Goal: Information Seeking & Learning: Learn about a topic

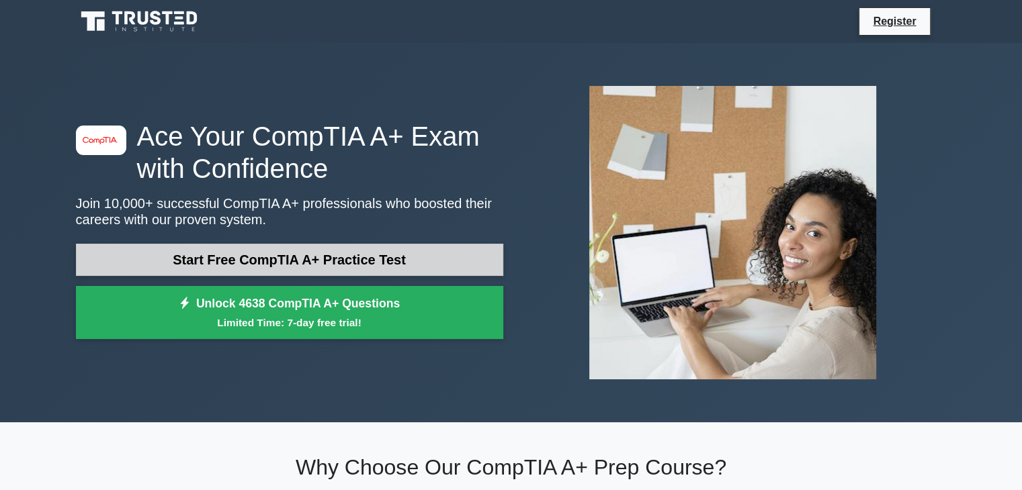
click at [261, 258] on link "Start Free CompTIA A+ Practice Test" at bounding box center [289, 260] width 427 height 32
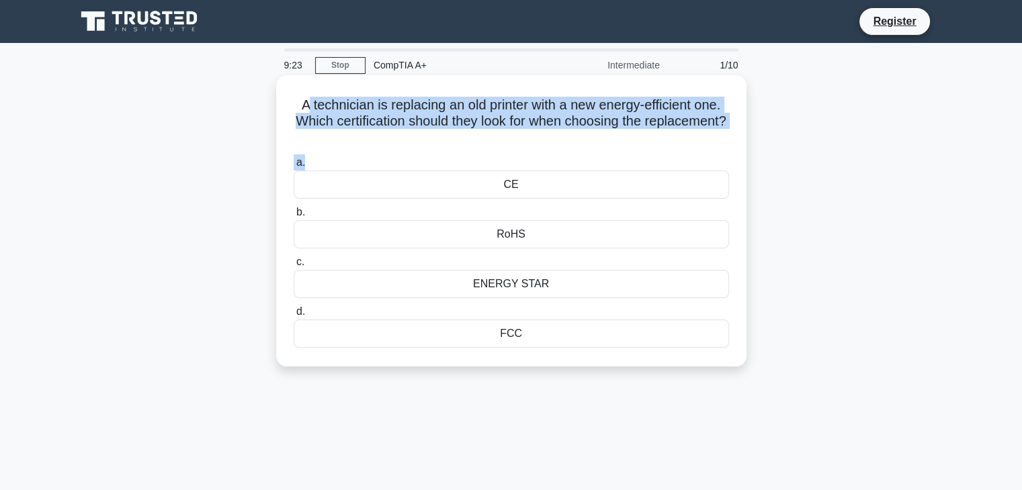
drag, startPoint x: 299, startPoint y: 107, endPoint x: 527, endPoint y: 165, distance: 235.5
click at [527, 165] on div "A technician is replacing an old printer with a new energy-efficient one. Which…" at bounding box center [512, 221] width 460 height 281
click at [527, 165] on label "a. CE" at bounding box center [511, 177] width 435 height 44
click at [294, 165] on input "a. CE" at bounding box center [294, 163] width 0 height 9
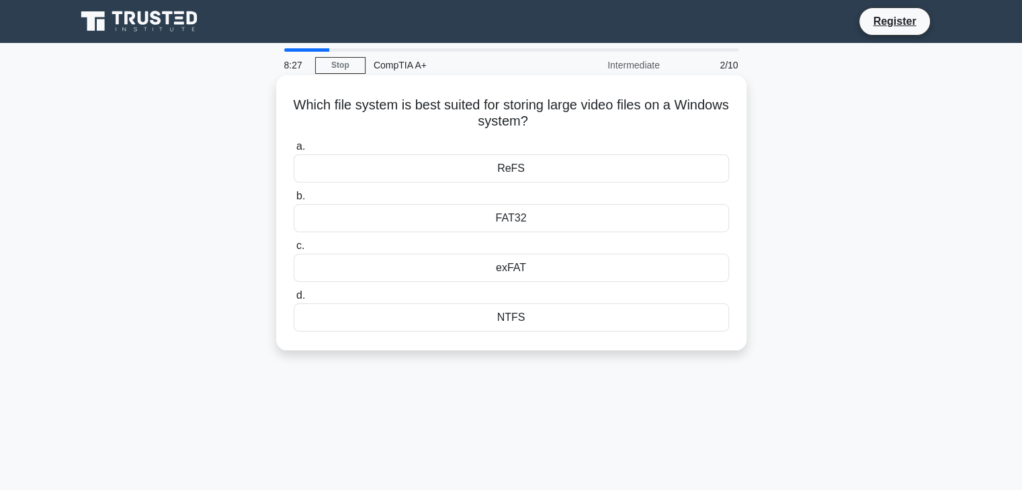
click at [566, 323] on div "NTFS" at bounding box center [511, 318] width 435 height 28
click at [294, 300] on input "d. NTFS" at bounding box center [294, 296] width 0 height 9
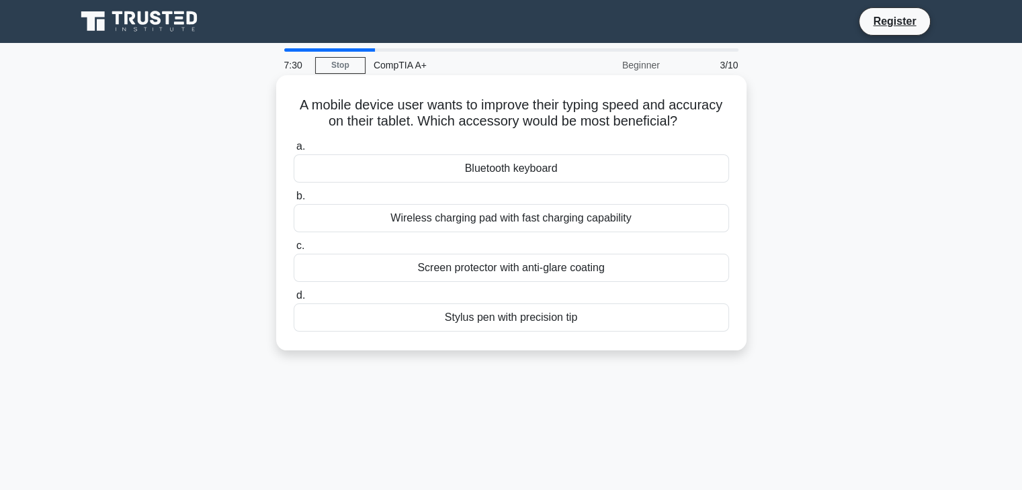
click at [496, 218] on div "Wireless charging pad with fast charging capability" at bounding box center [511, 218] width 435 height 28
click at [294, 201] on input "b. Wireless charging pad with fast charging capability" at bounding box center [294, 196] width 0 height 9
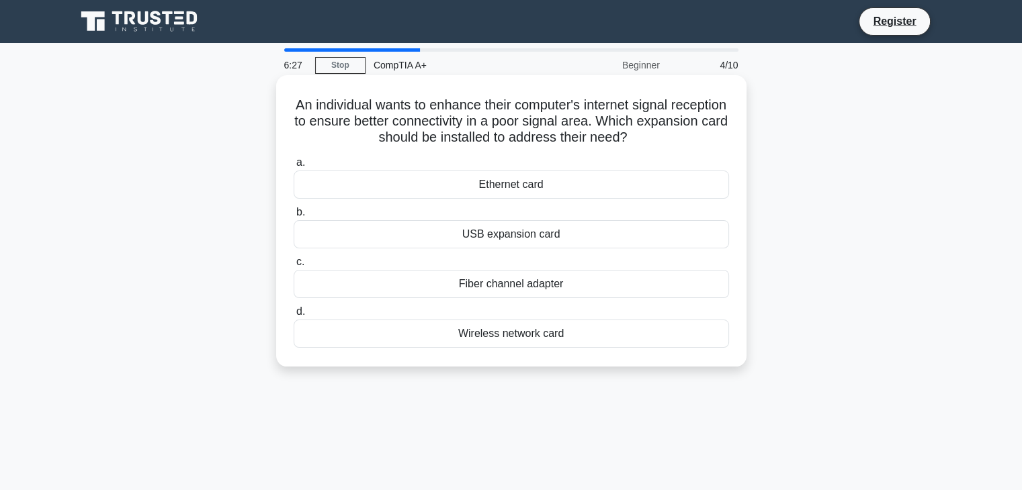
click at [532, 186] on div "Ethernet card" at bounding box center [511, 185] width 435 height 28
click at [294, 167] on input "a. Ethernet card" at bounding box center [294, 163] width 0 height 9
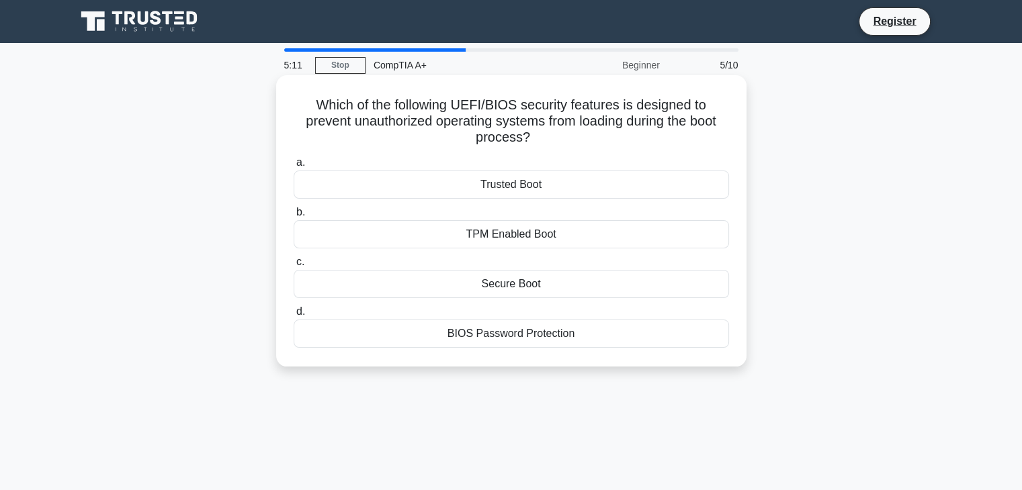
click at [526, 234] on div "TPM Enabled Boot" at bounding box center [511, 234] width 435 height 28
click at [294, 217] on input "b. TPM Enabled Boot" at bounding box center [294, 212] width 0 height 9
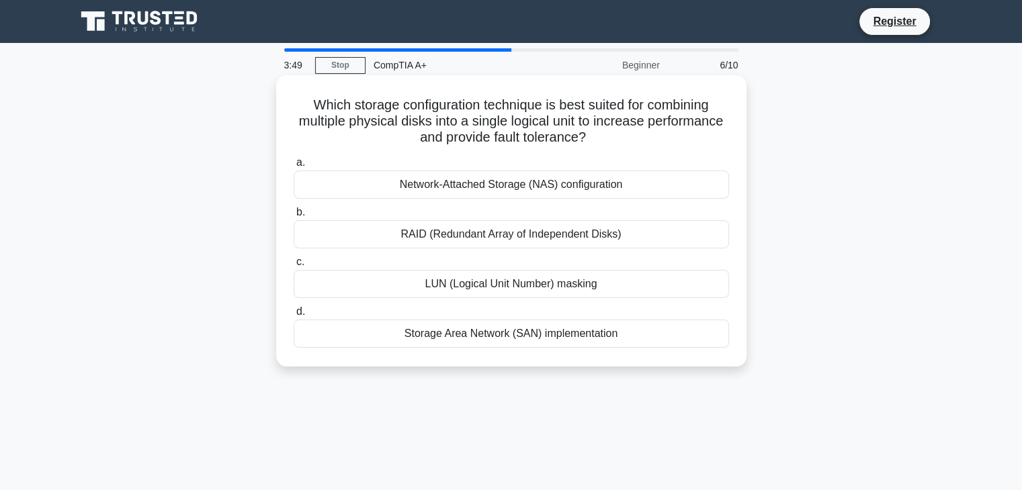
click at [485, 288] on div "LUN (Logical Unit Number) masking" at bounding box center [511, 284] width 435 height 28
click at [294, 267] on input "c. LUN (Logical Unit Number) masking" at bounding box center [294, 262] width 0 height 9
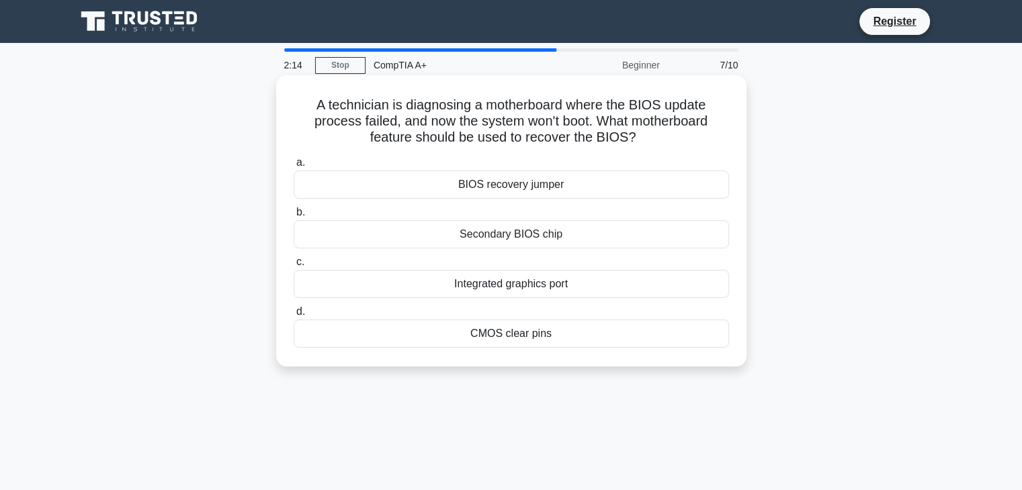
click at [481, 189] on div "BIOS recovery jumper" at bounding box center [511, 185] width 435 height 28
click at [294, 167] on input "a. BIOS recovery jumper" at bounding box center [294, 163] width 0 height 9
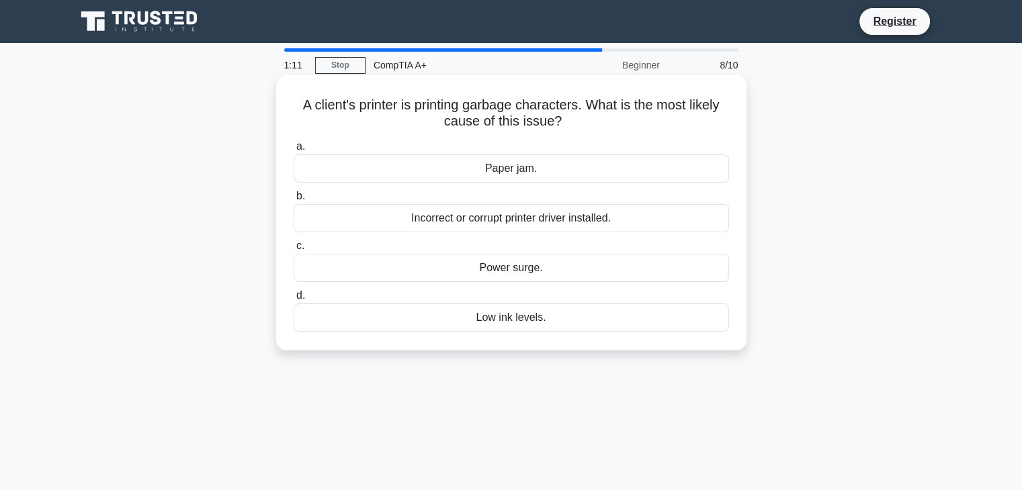
click at [509, 222] on div "Incorrect or corrupt printer driver installed." at bounding box center [511, 218] width 435 height 28
click at [294, 201] on input "b. Incorrect or corrupt printer driver installed." at bounding box center [294, 196] width 0 height 9
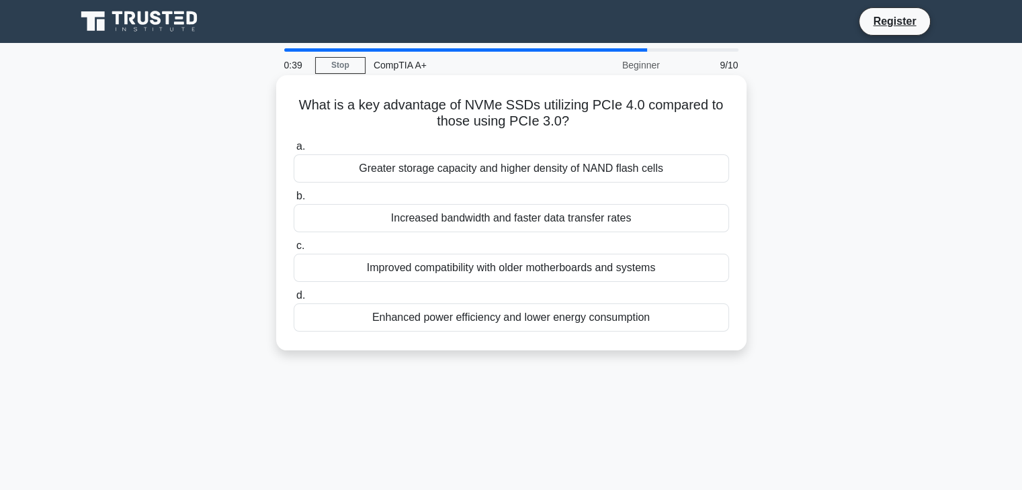
click at [509, 274] on div "Improved compatibility with older motherboards and systems" at bounding box center [511, 268] width 435 height 28
click at [294, 251] on input "c. Improved compatibility with older motherboards and systems" at bounding box center [294, 246] width 0 height 9
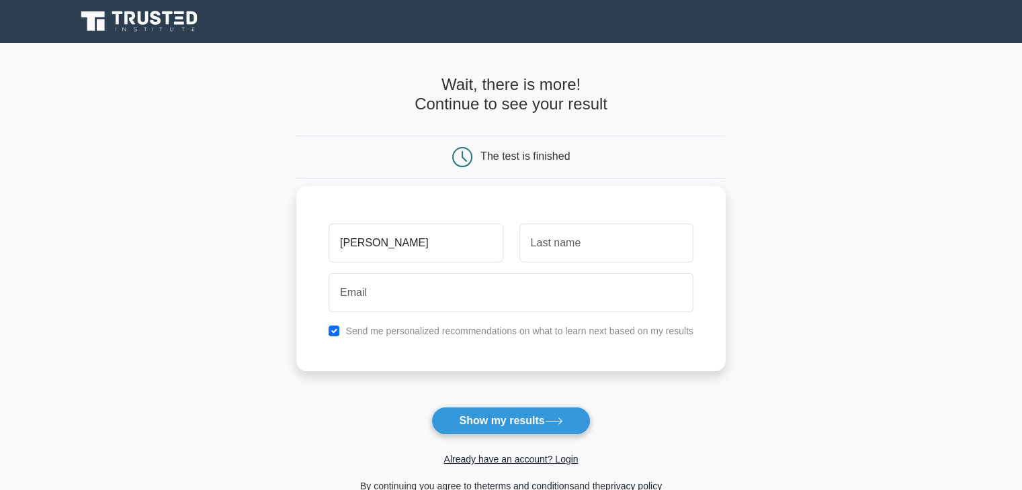
type input "[PERSON_NAME]"
click at [596, 261] on input "text" at bounding box center [606, 243] width 174 height 39
type input "Dala"
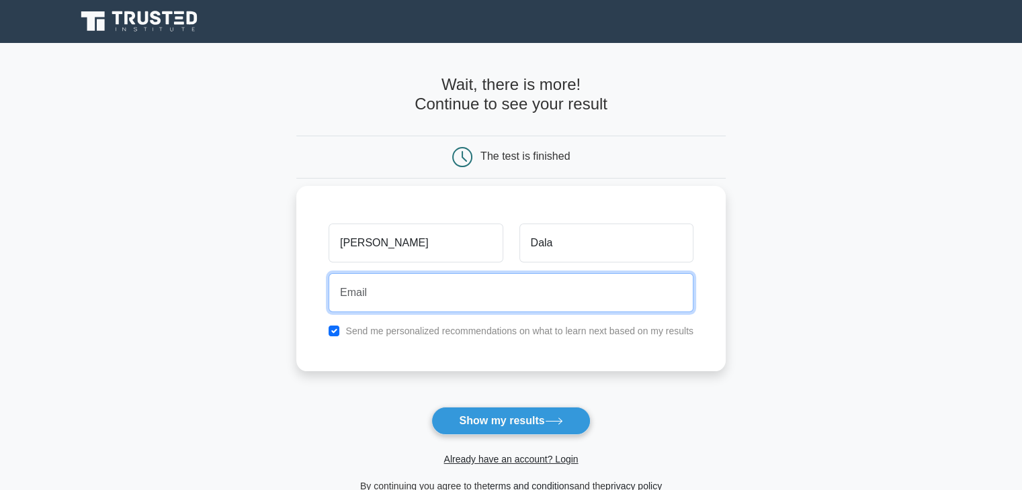
click at [515, 296] on input "email" at bounding box center [511, 292] width 365 height 39
type input "evelyndala98@gmail.com"
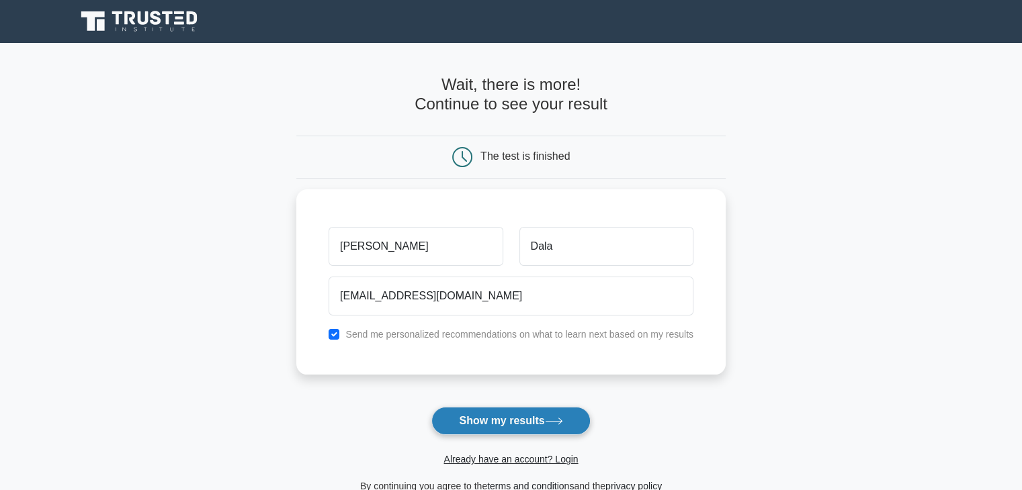
click at [464, 425] on button "Show my results" at bounding box center [510, 421] width 159 height 28
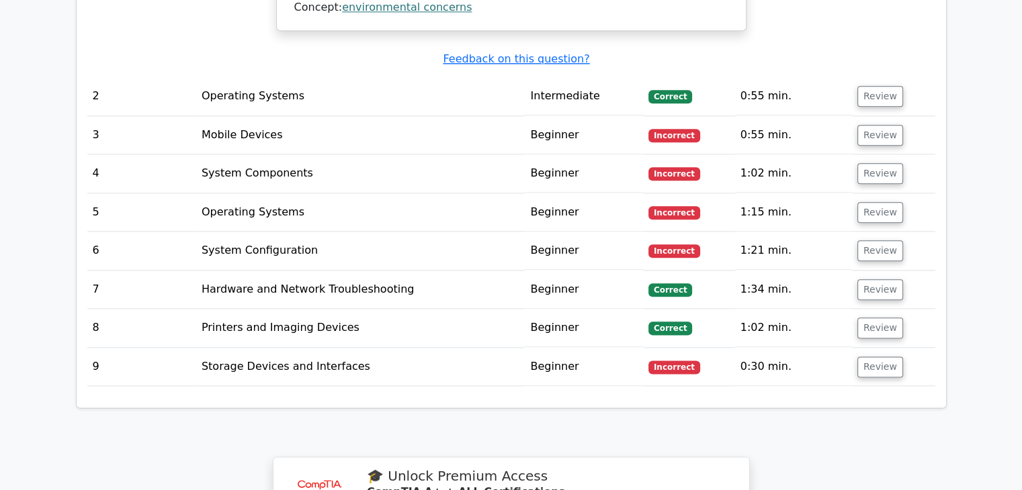
scroll to position [1587, 0]
click at [876, 134] on button "Review" at bounding box center [880, 135] width 46 height 21
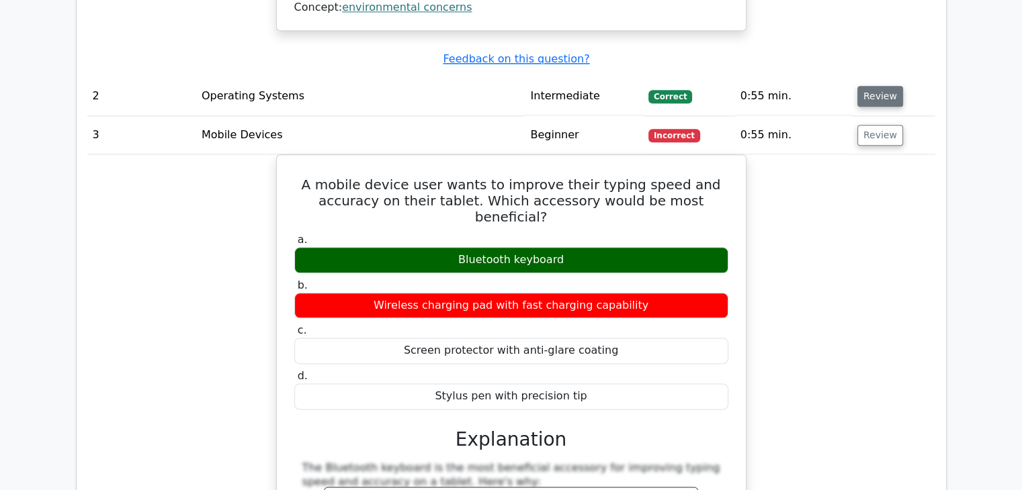
click at [879, 89] on button "Review" at bounding box center [880, 96] width 46 height 21
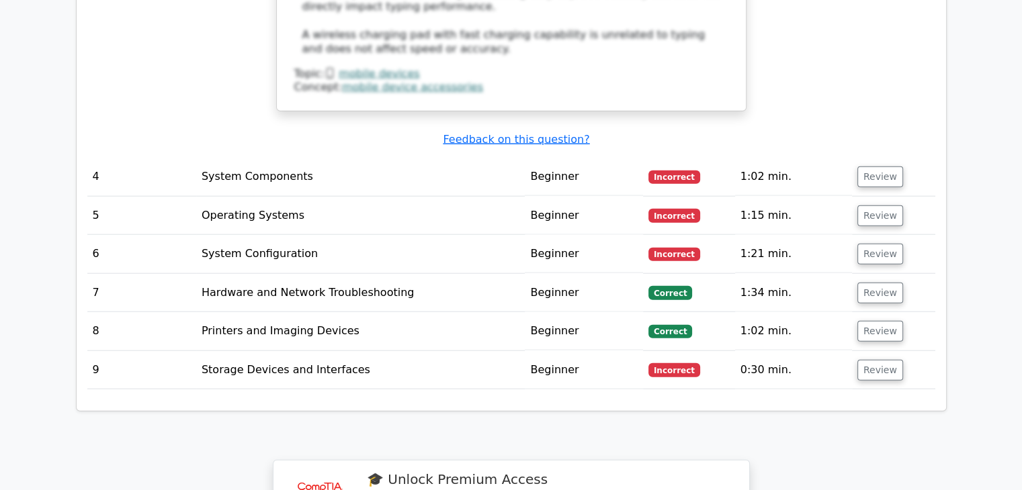
scroll to position [3138, 0]
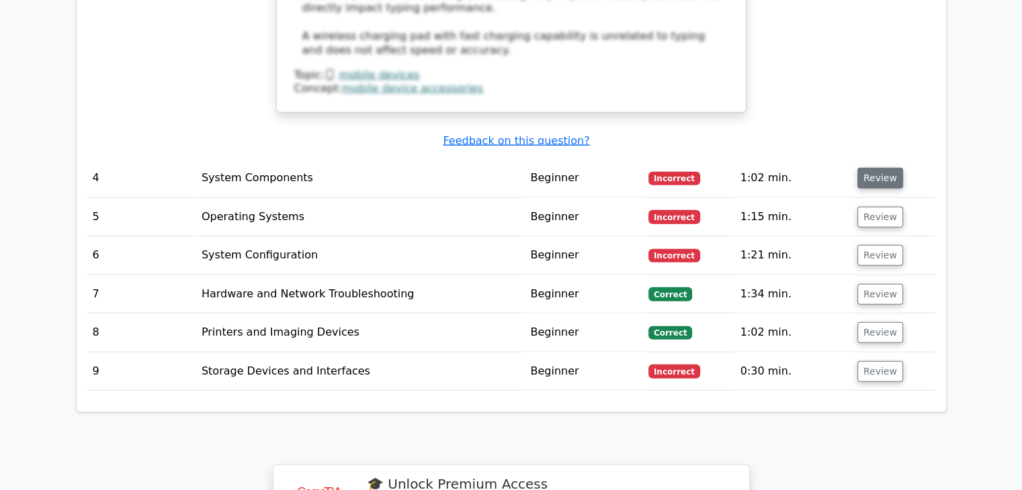
click at [879, 168] on button "Review" at bounding box center [880, 178] width 46 height 21
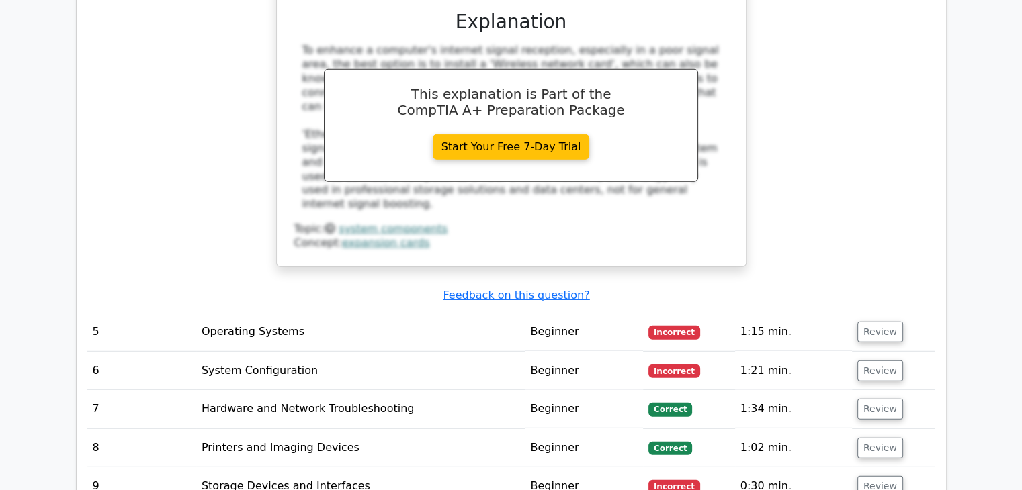
scroll to position [3608, 0]
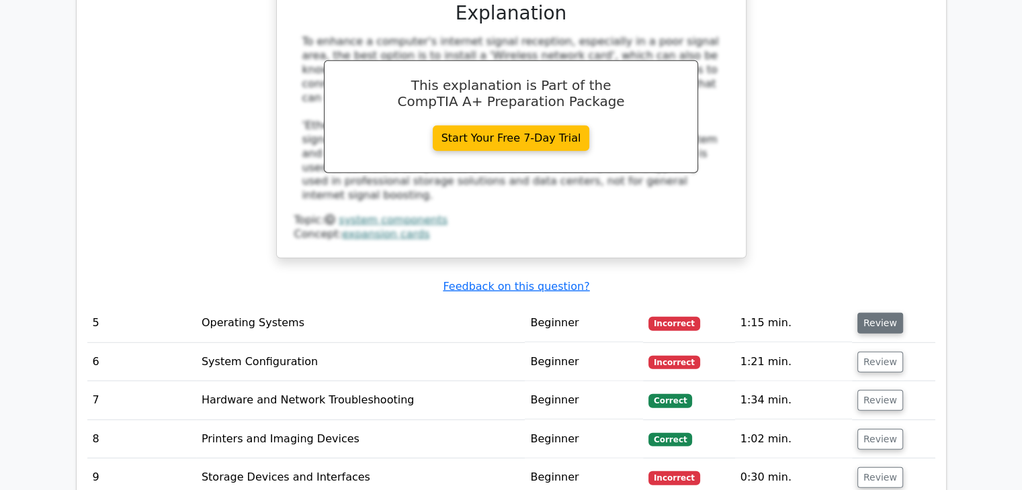
click at [887, 313] on button "Review" at bounding box center [880, 323] width 46 height 21
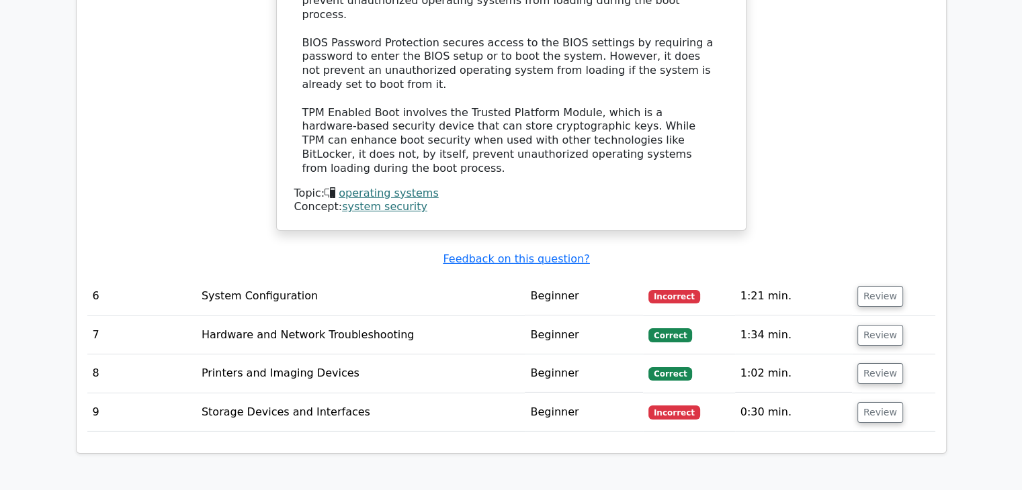
scroll to position [4386, 0]
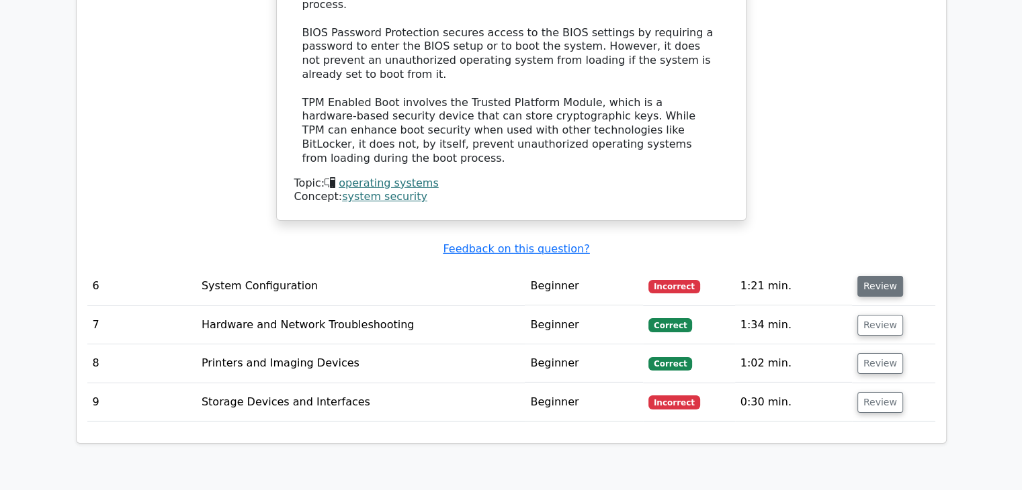
click at [879, 276] on button "Review" at bounding box center [880, 286] width 46 height 21
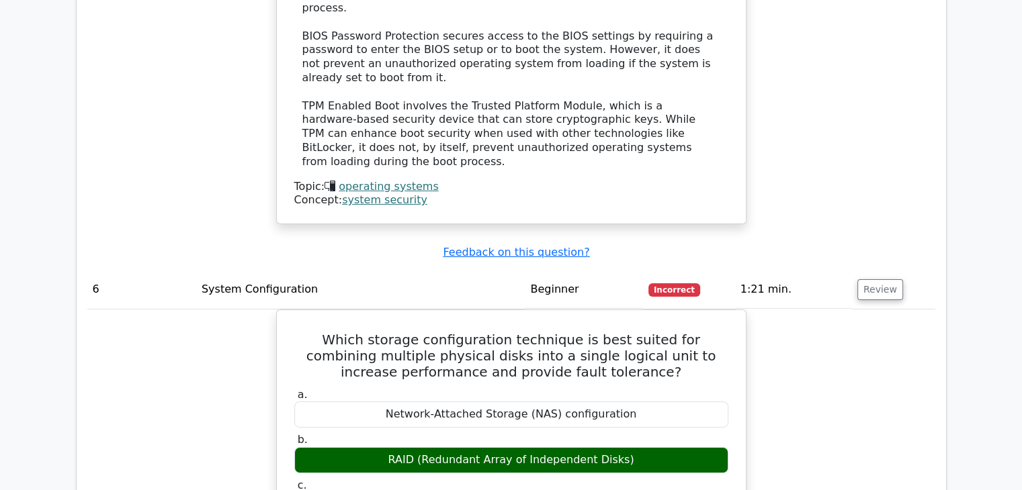
drag, startPoint x: 1021, startPoint y: 357, endPoint x: 1027, endPoint y: 380, distance: 22.8
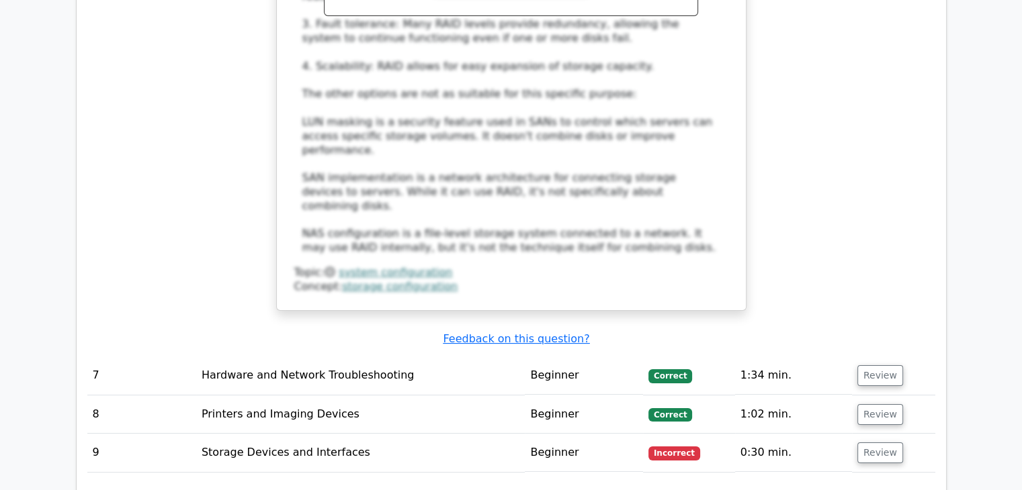
scroll to position [5138, 0]
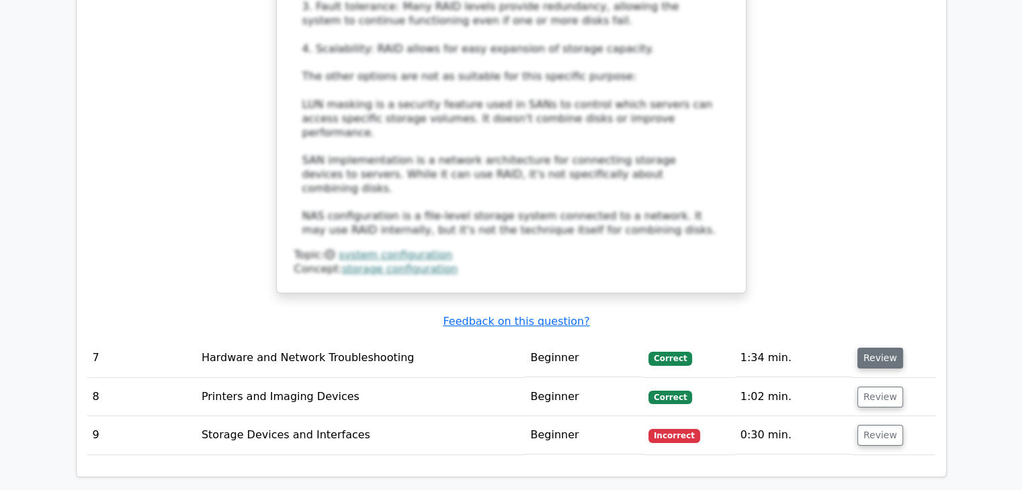
click at [863, 348] on button "Review" at bounding box center [880, 358] width 46 height 21
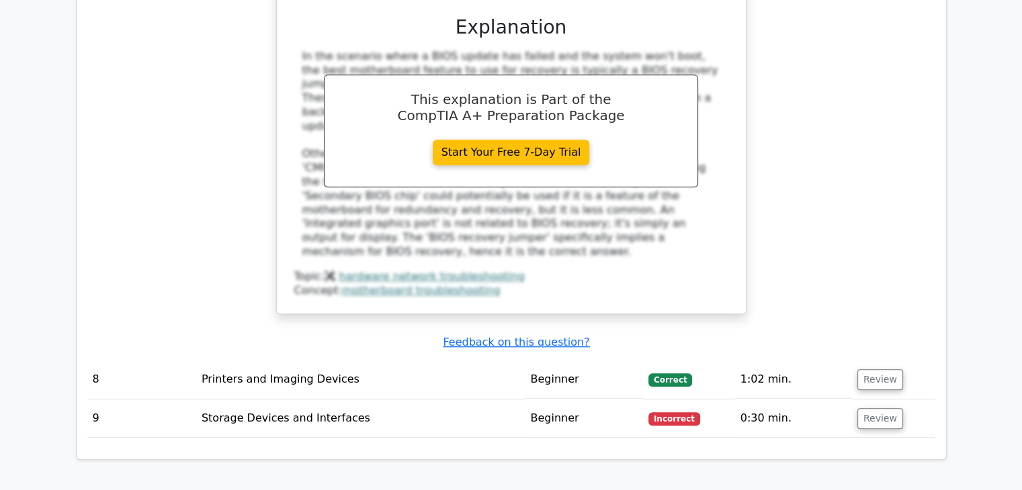
scroll to position [5785, 0]
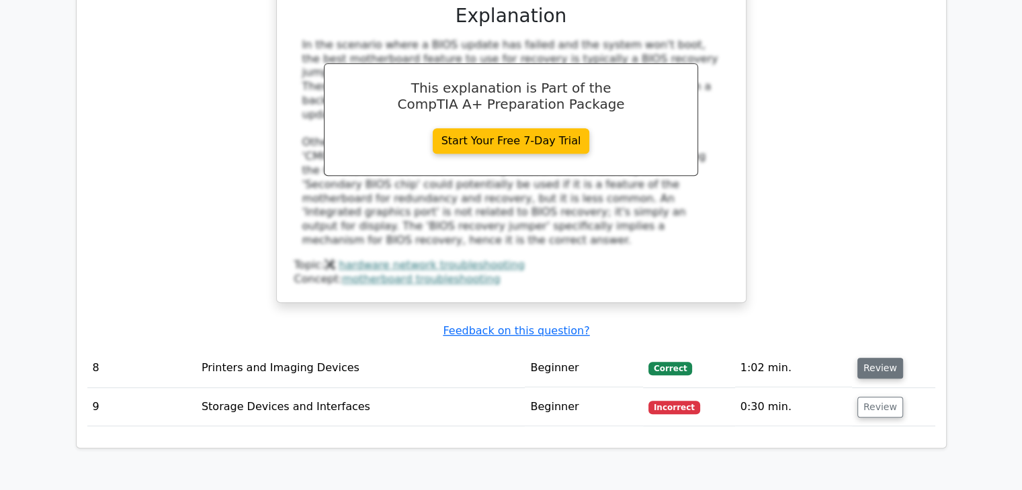
click at [879, 358] on button "Review" at bounding box center [880, 368] width 46 height 21
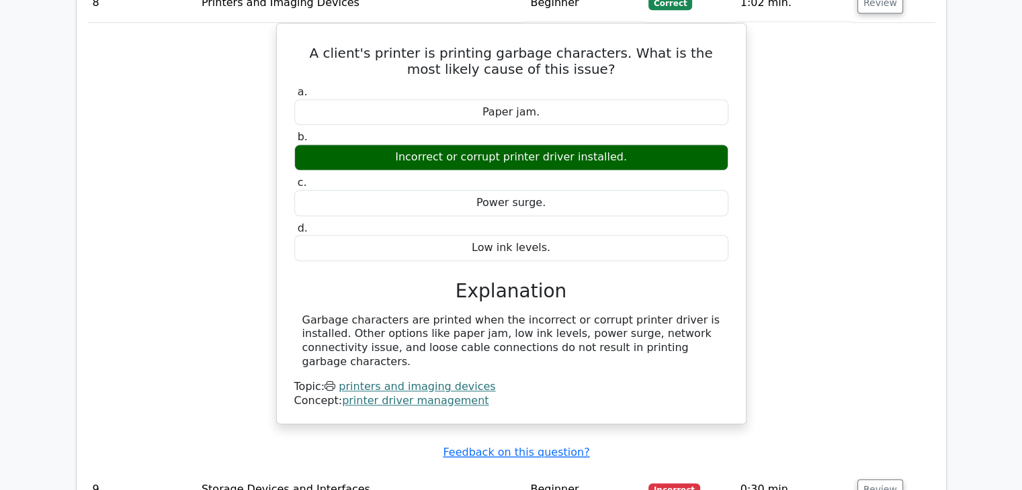
scroll to position [6162, 0]
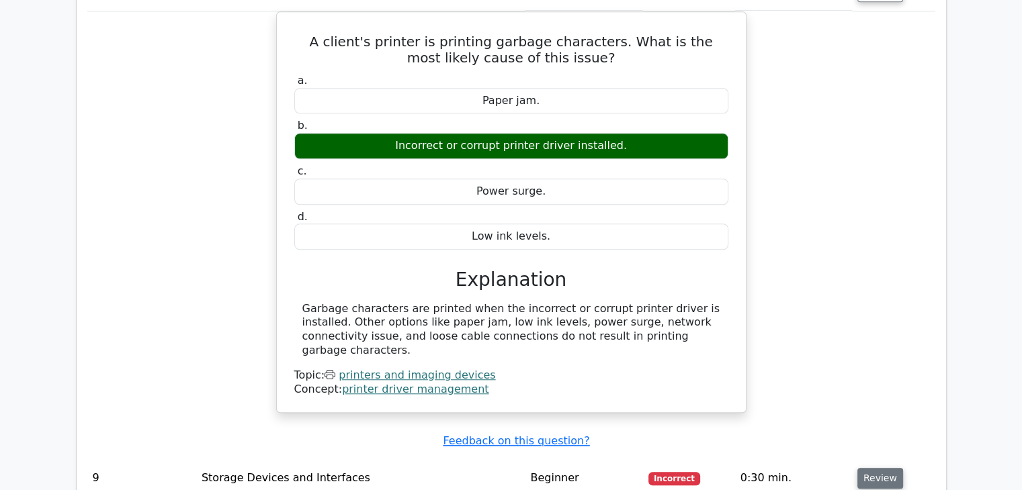
click at [867, 468] on button "Review" at bounding box center [880, 478] width 46 height 21
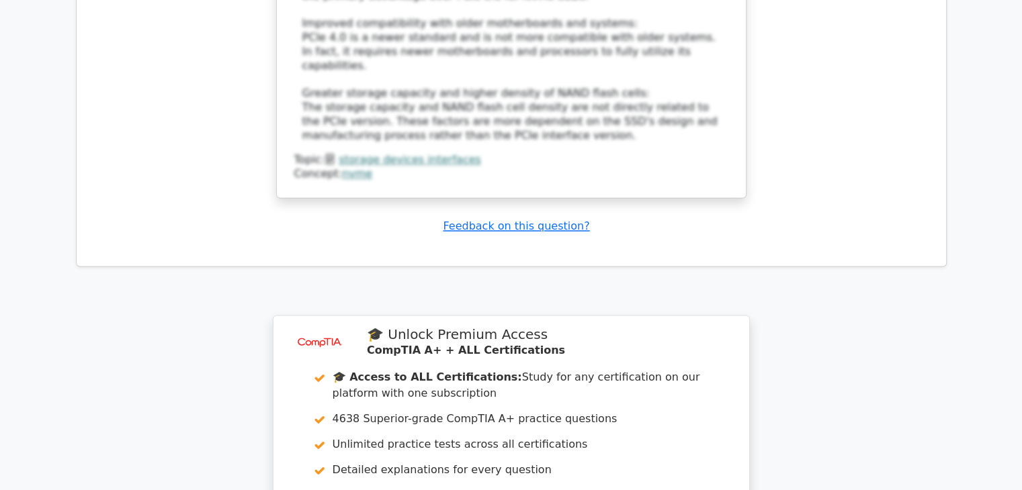
scroll to position [7380, 0]
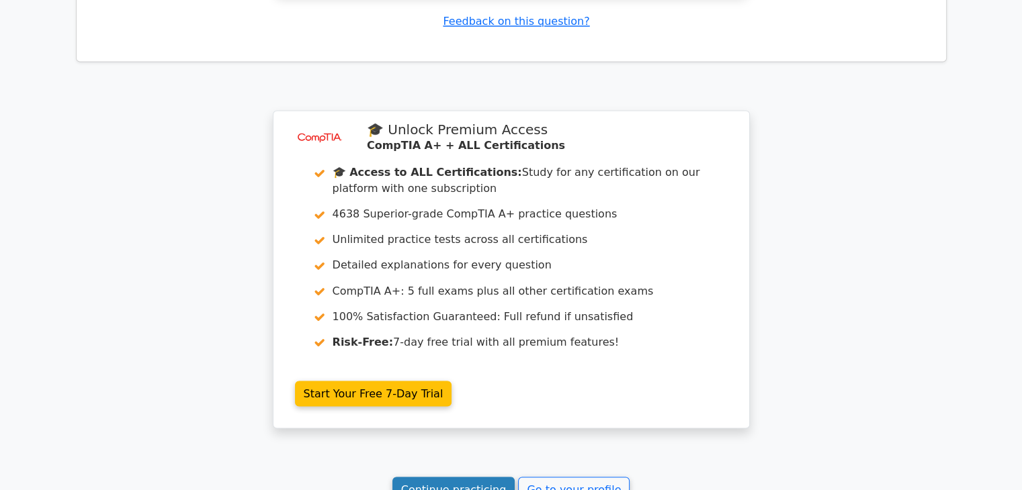
click at [448, 477] on link "Continue practicing" at bounding box center [453, 490] width 123 height 26
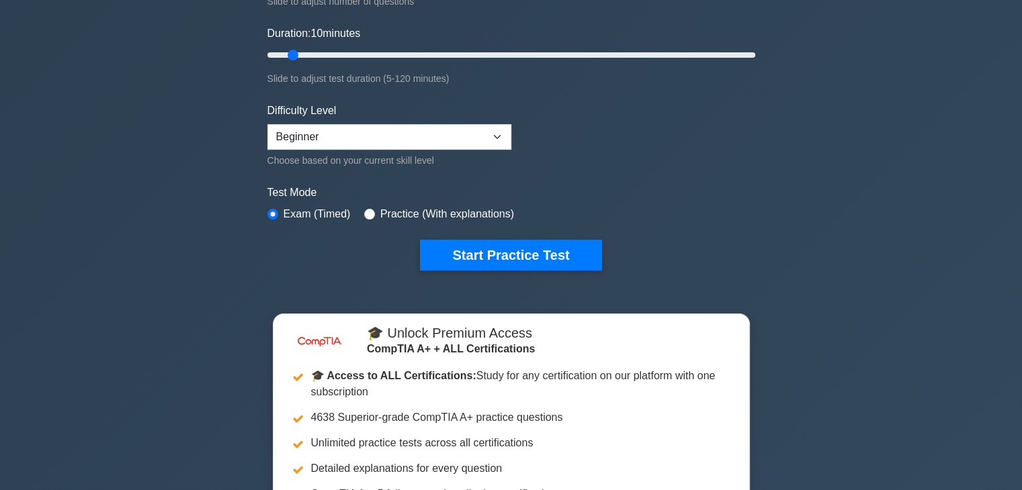
scroll to position [292, 0]
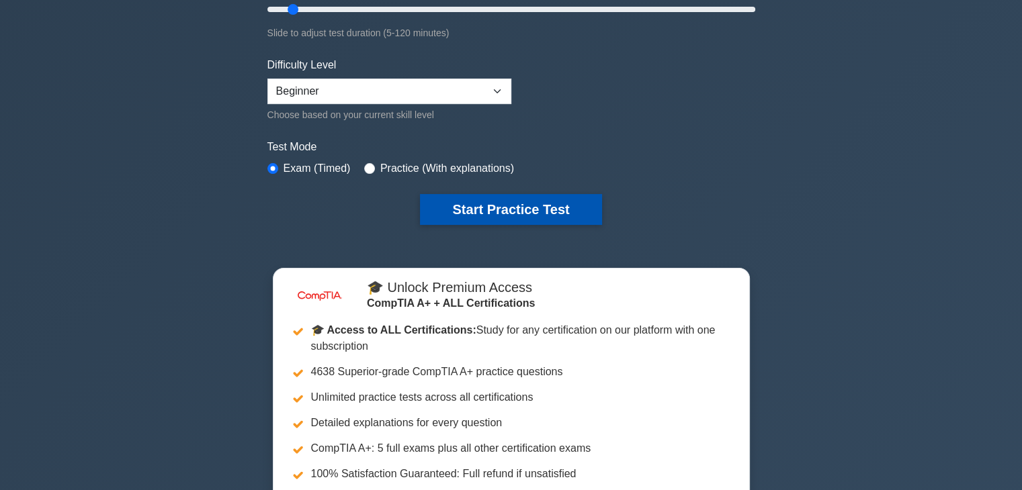
click at [499, 202] on button "Start Practice Test" at bounding box center [510, 209] width 181 height 31
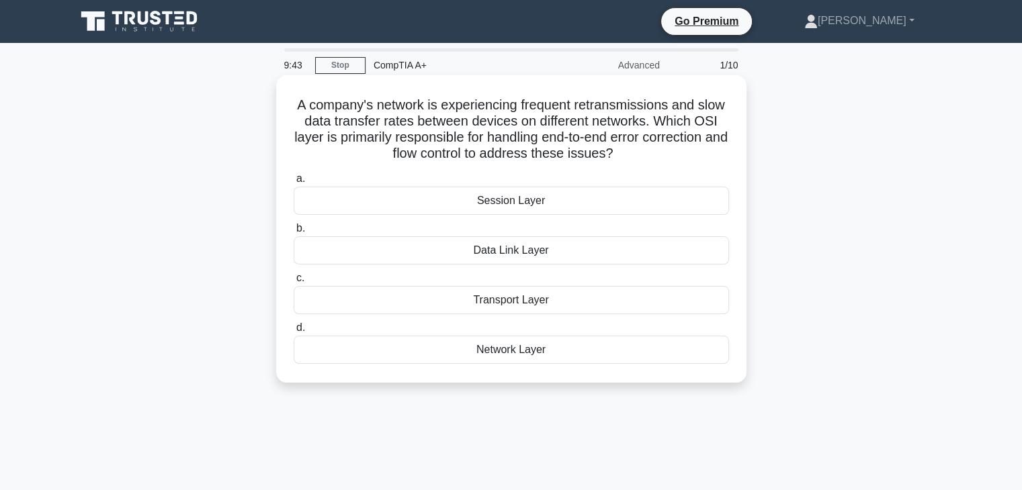
click at [484, 300] on div "Transport Layer" at bounding box center [511, 300] width 435 height 28
click at [294, 283] on input "c. Transport Layer" at bounding box center [294, 278] width 0 height 9
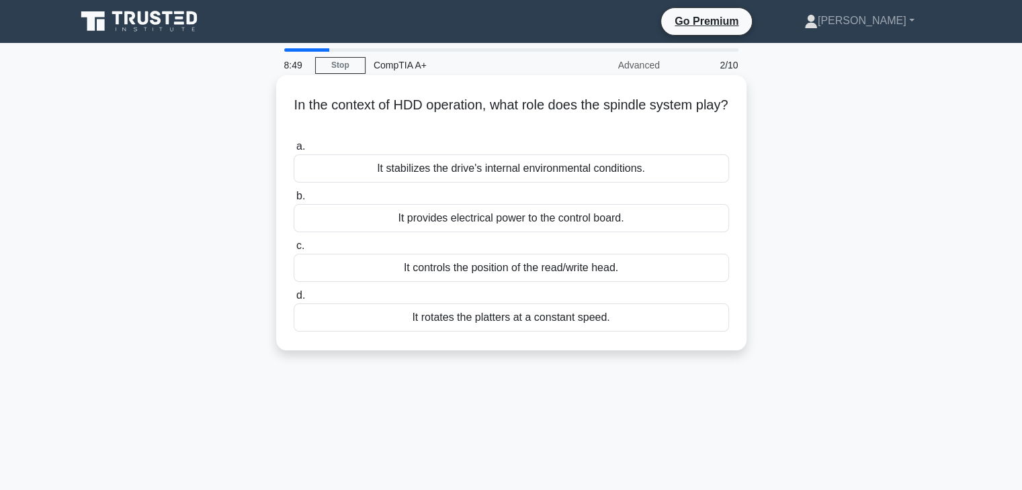
click at [566, 320] on div "It rotates the platters at a constant speed." at bounding box center [511, 318] width 435 height 28
click at [294, 300] on input "d. It rotates the platters at a constant speed." at bounding box center [294, 296] width 0 height 9
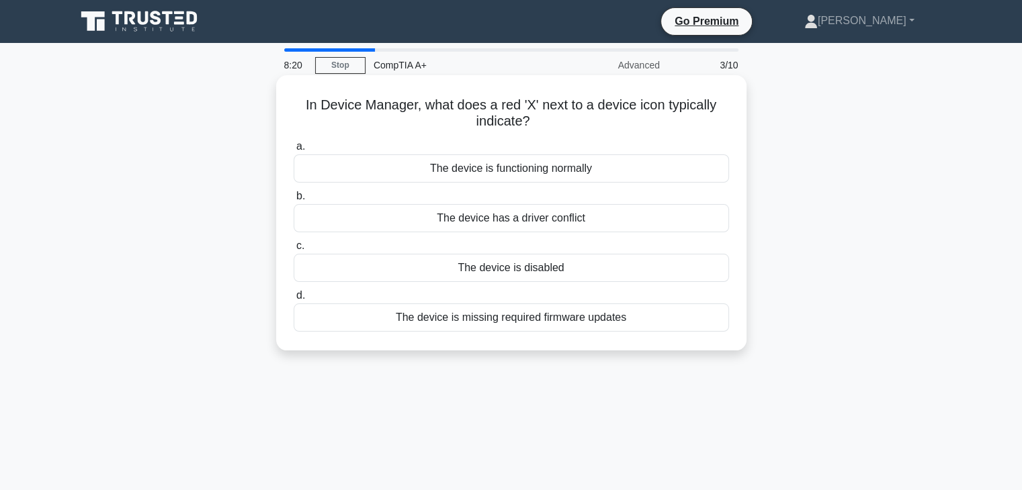
click at [535, 271] on div "The device is disabled" at bounding box center [511, 268] width 435 height 28
click at [294, 251] on input "c. The device is disabled" at bounding box center [294, 246] width 0 height 9
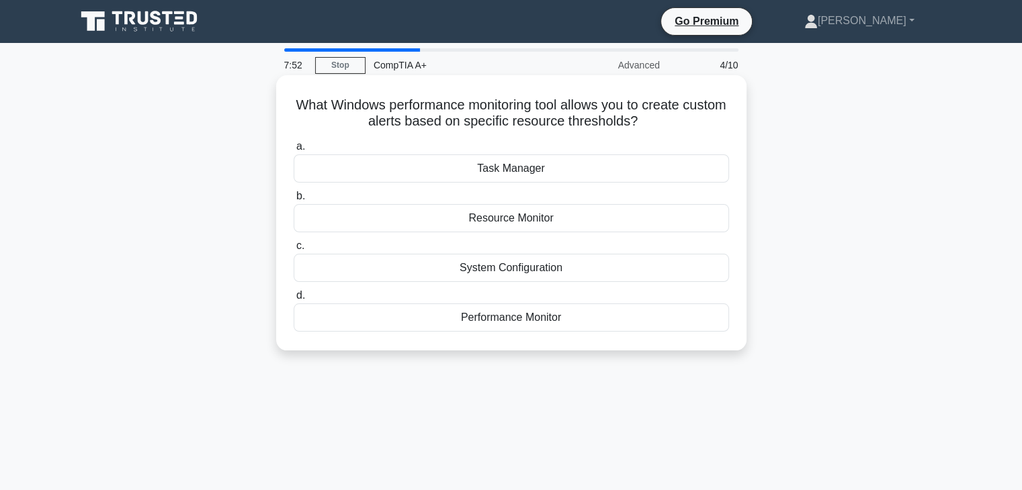
click at [509, 170] on div "Task Manager" at bounding box center [511, 169] width 435 height 28
click at [294, 151] on input "a. Task Manager" at bounding box center [294, 146] width 0 height 9
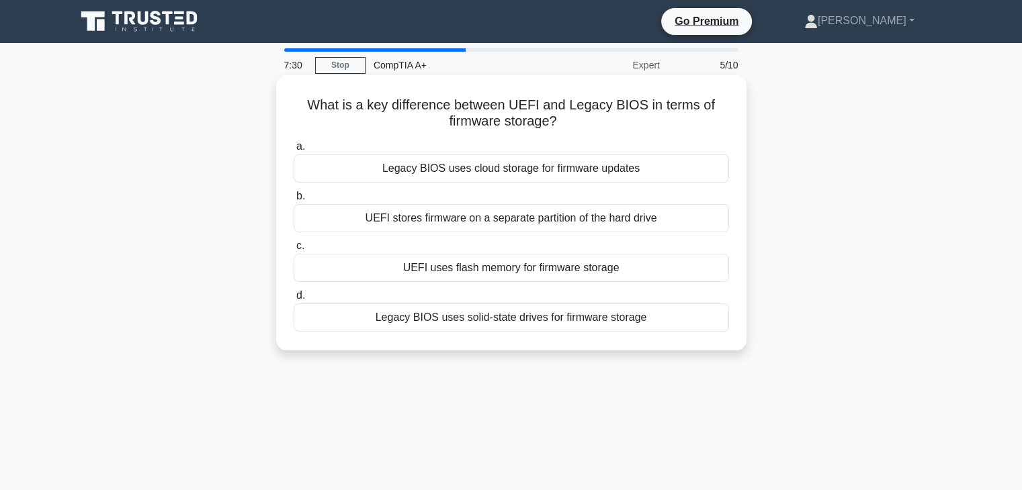
click at [449, 318] on div "Legacy BIOS uses solid-state drives for firmware storage" at bounding box center [511, 318] width 435 height 28
click at [294, 300] on input "d. Legacy BIOS uses solid-state drives for firmware storage" at bounding box center [294, 296] width 0 height 9
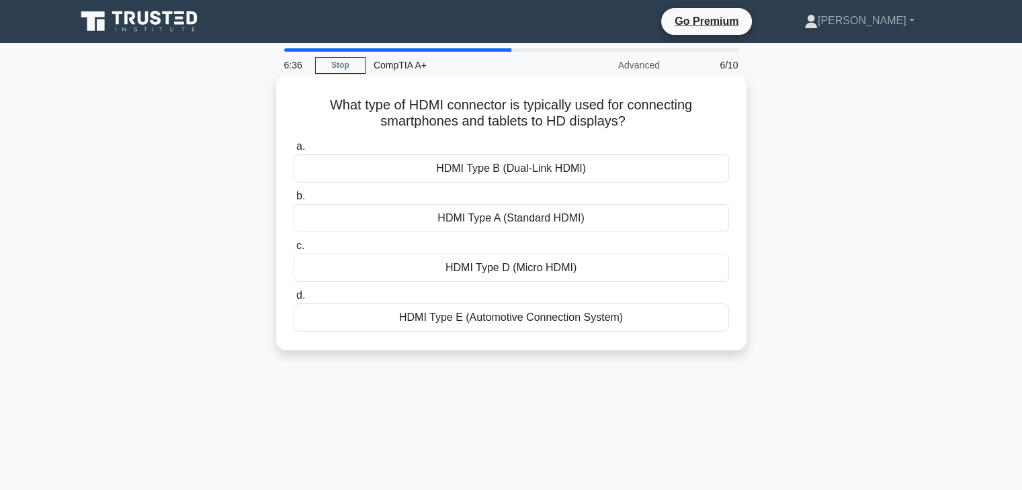
click at [546, 222] on div "HDMI Type A (Standard HDMI)" at bounding box center [511, 218] width 435 height 28
click at [294, 201] on input "b. HDMI Type A (Standard HDMI)" at bounding box center [294, 196] width 0 height 9
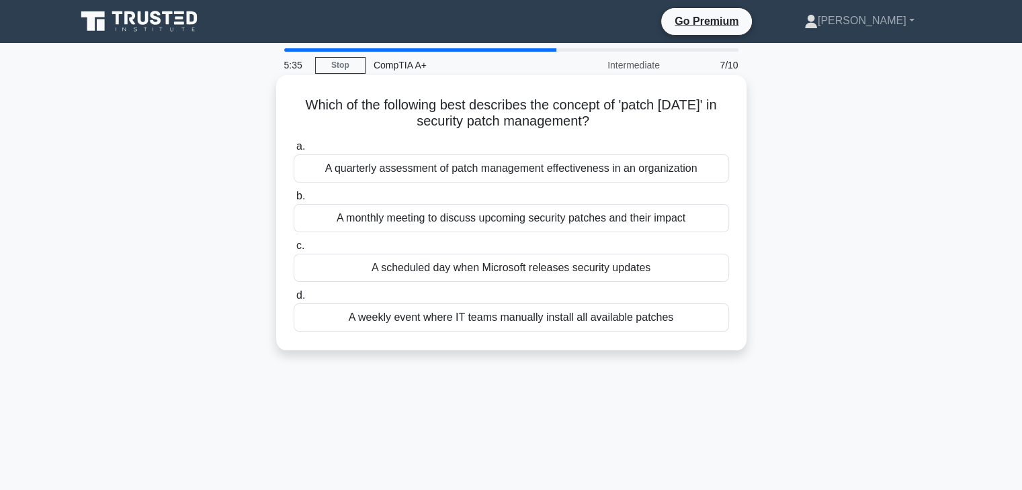
click at [451, 273] on div "A scheduled day when Microsoft releases security updates" at bounding box center [511, 268] width 435 height 28
click at [294, 251] on input "c. A scheduled day when Microsoft releases security updates" at bounding box center [294, 246] width 0 height 9
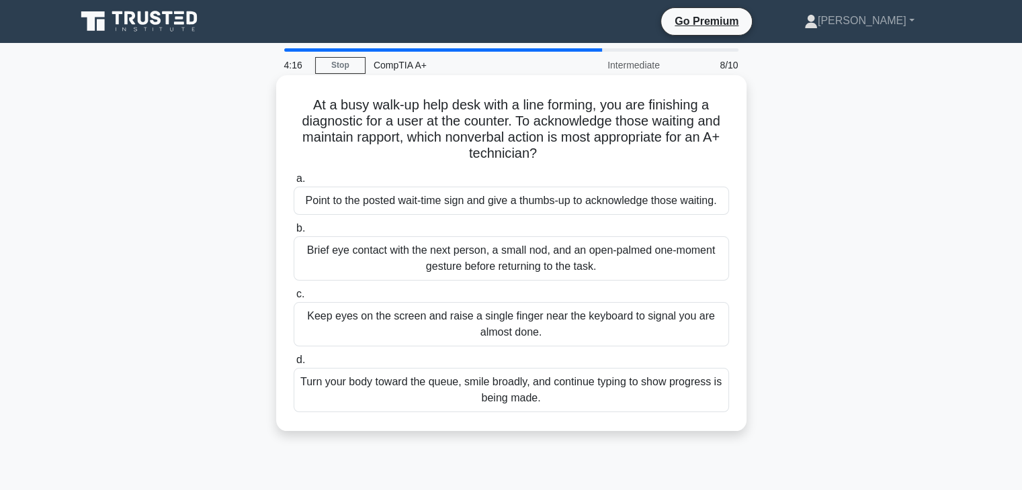
click at [440, 261] on div "Brief eye contact with the next person, a small nod, and an open-palmed one-mom…" at bounding box center [511, 258] width 435 height 44
click at [294, 233] on input "b. Brief eye contact with the next person, a small nod, and an open-palmed one-…" at bounding box center [294, 228] width 0 height 9
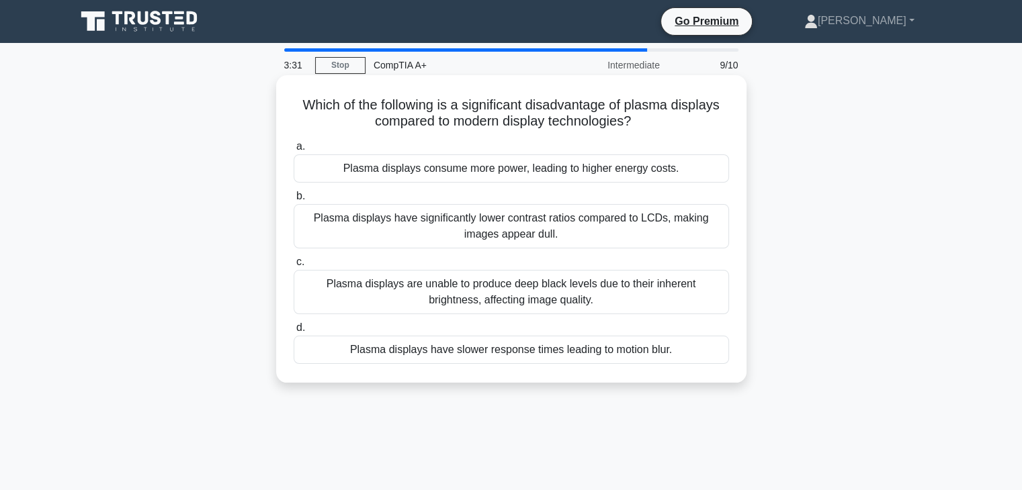
click at [409, 173] on div "Plasma displays consume more power, leading to higher energy costs." at bounding box center [511, 169] width 435 height 28
click at [294, 151] on input "a. Plasma displays consume more power, leading to higher energy costs." at bounding box center [294, 146] width 0 height 9
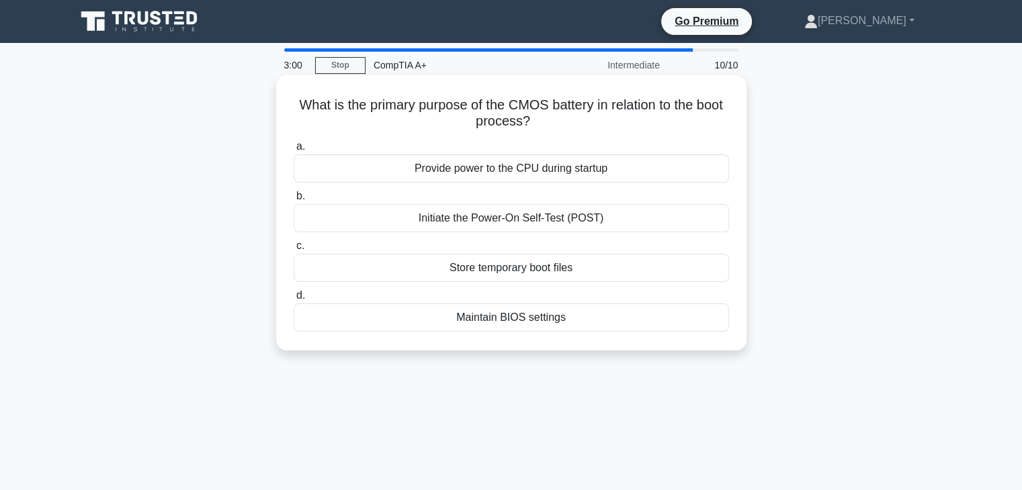
click at [418, 224] on div "Initiate the Power-On Self-Test (POST)" at bounding box center [511, 218] width 435 height 28
click at [294, 201] on input "b. Initiate the Power-On Self-Test (POST)" at bounding box center [294, 196] width 0 height 9
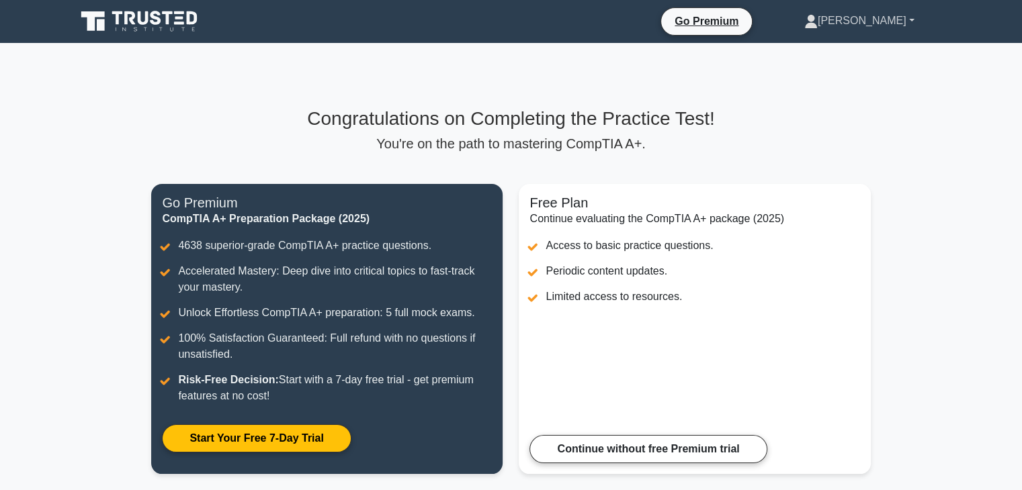
click at [897, 26] on link "[PERSON_NAME]" at bounding box center [859, 20] width 175 height 27
click at [854, 52] on link "Profile" at bounding box center [826, 52] width 106 height 21
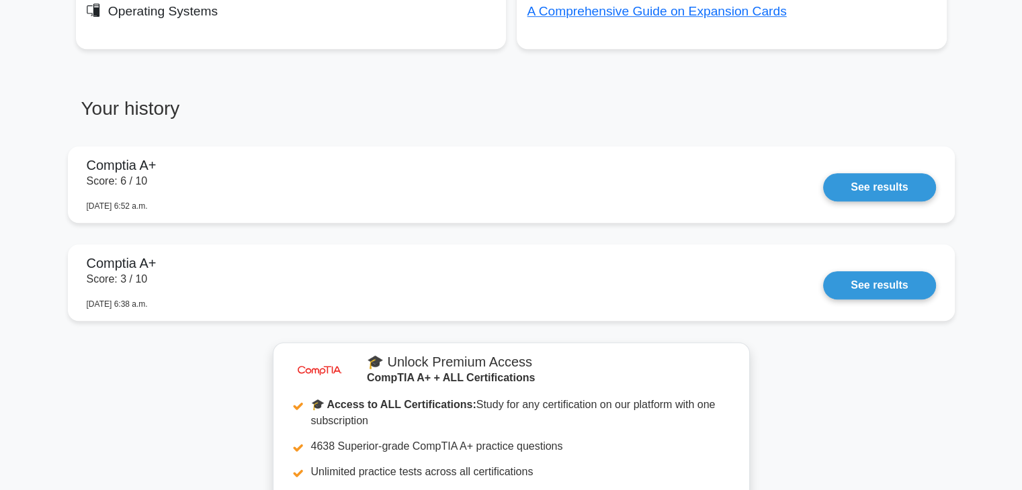
scroll to position [1054, 0]
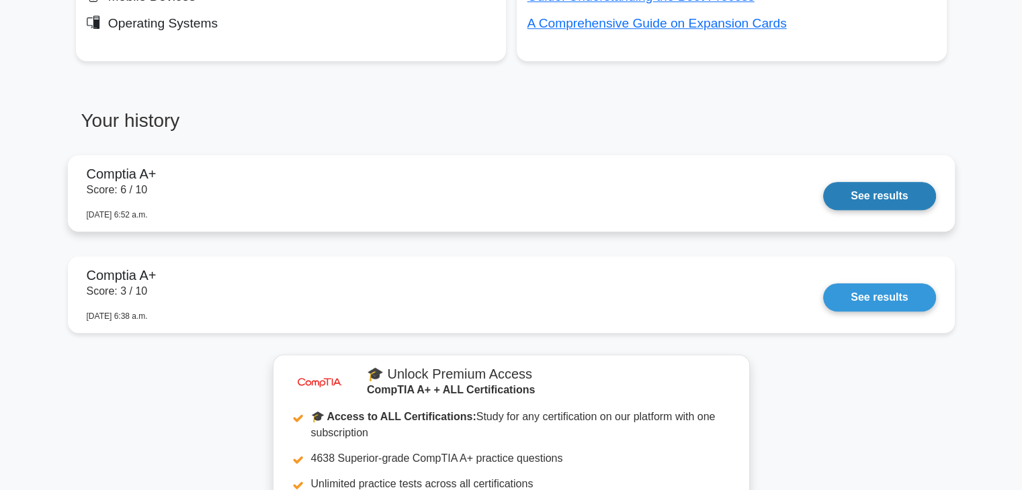
click at [860, 198] on link "See results" at bounding box center [879, 196] width 112 height 28
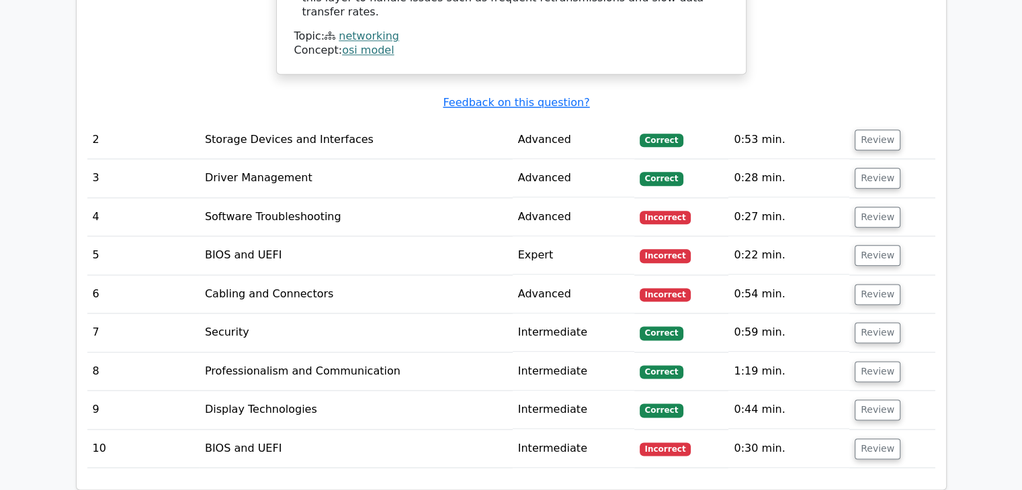
scroll to position [1653, 0]
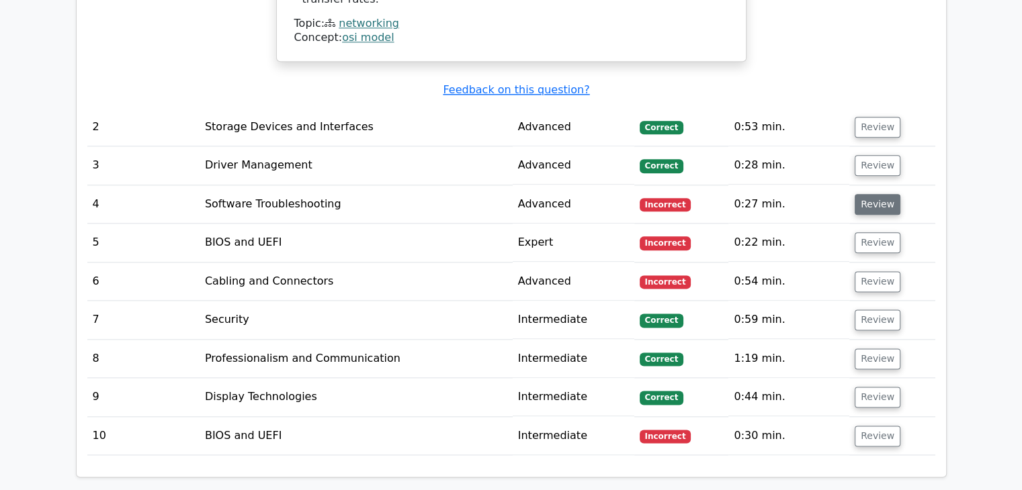
click at [869, 194] on button "Review" at bounding box center [878, 204] width 46 height 21
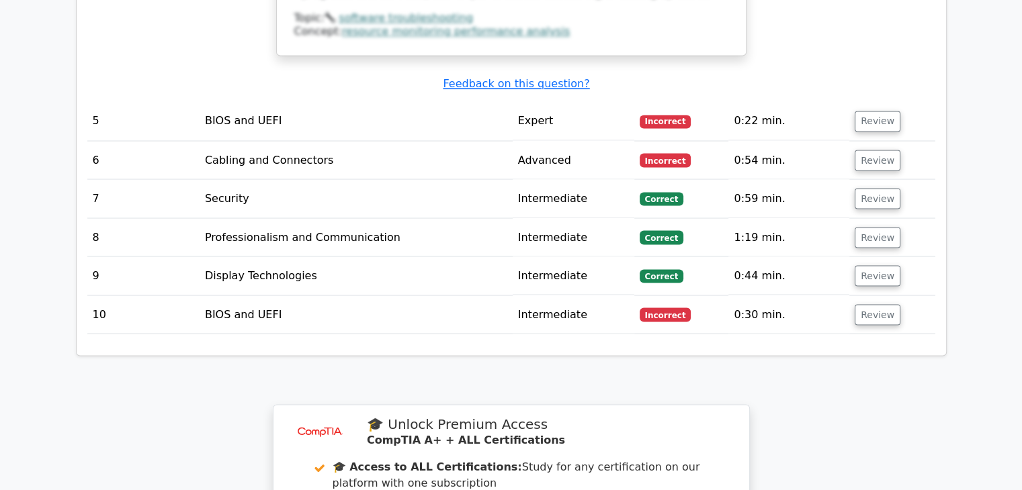
scroll to position [2415, 0]
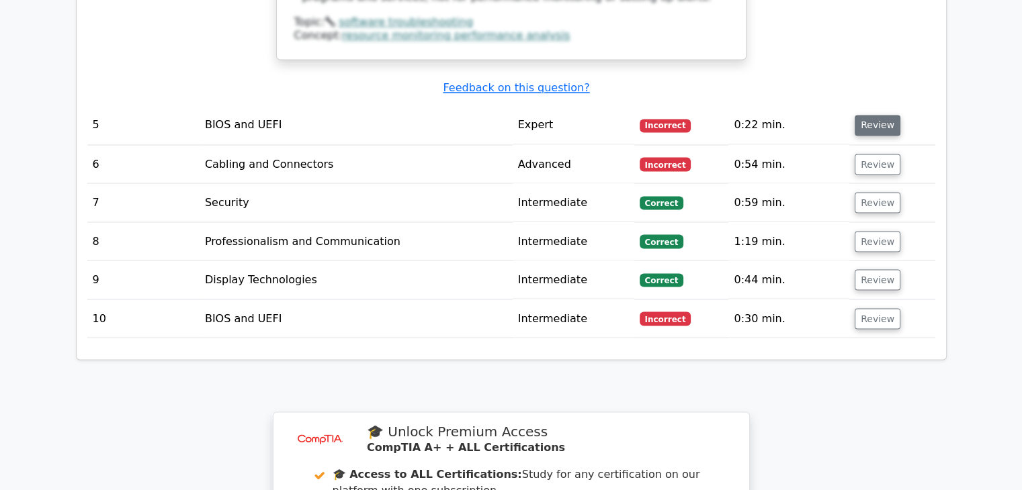
click at [863, 115] on button "Review" at bounding box center [878, 125] width 46 height 21
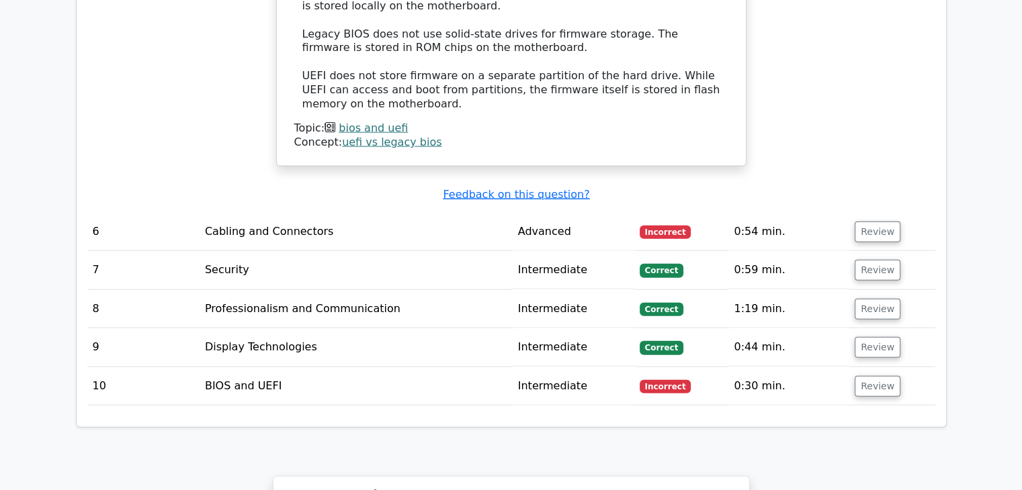
scroll to position [3031, 0]
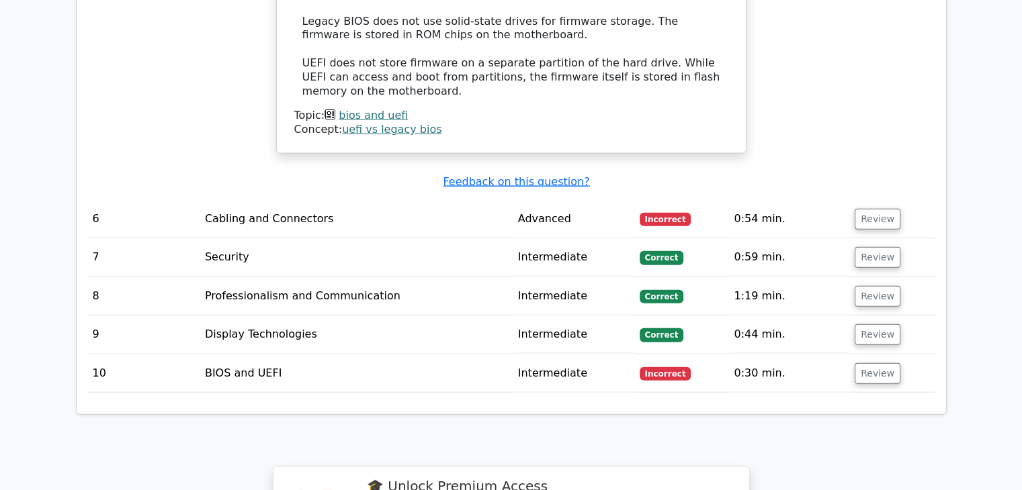
click at [662, 200] on td "Incorrect" at bounding box center [681, 219] width 95 height 38
click at [656, 213] on span "Incorrect" at bounding box center [666, 219] width 52 height 13
click at [883, 209] on button "Review" at bounding box center [878, 219] width 46 height 21
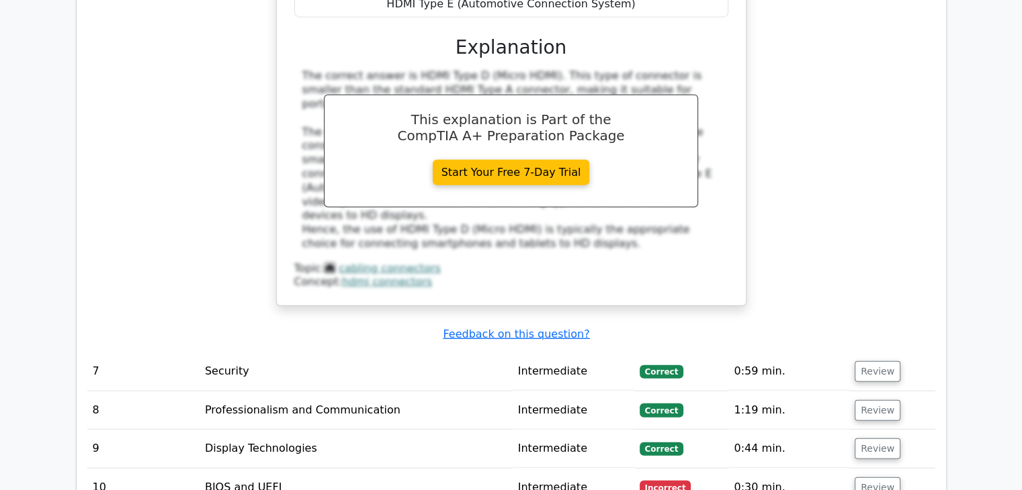
scroll to position [3532, 0]
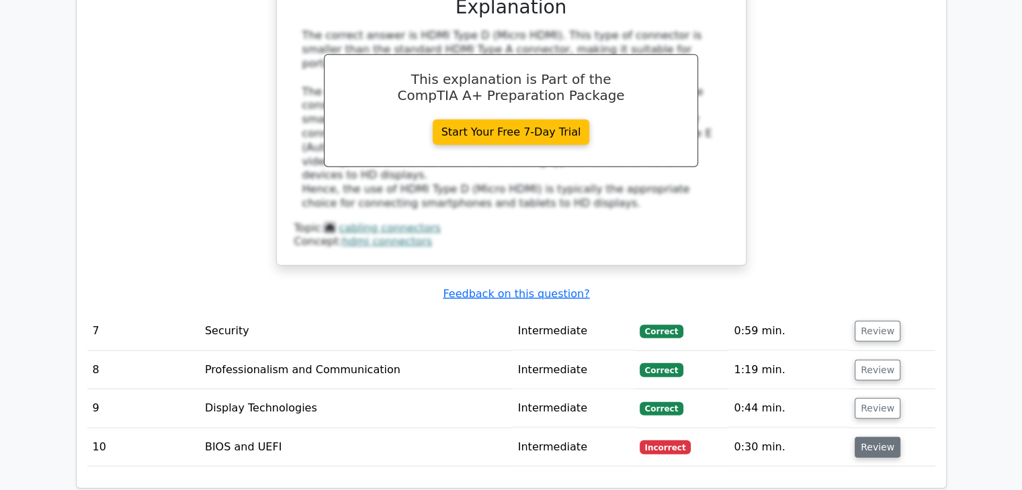
click at [869, 437] on button "Review" at bounding box center [878, 447] width 46 height 21
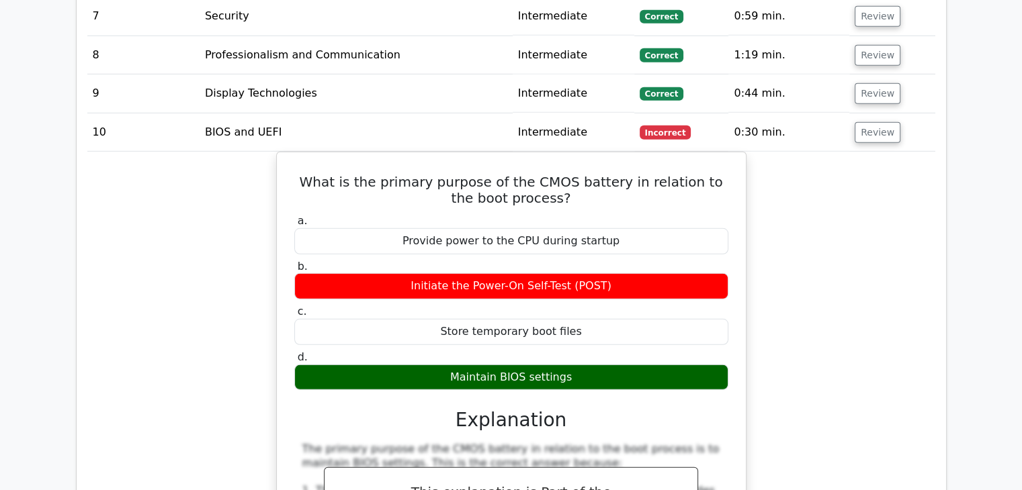
scroll to position [3807, 0]
